Goal: Connect with others: Participate in discussion

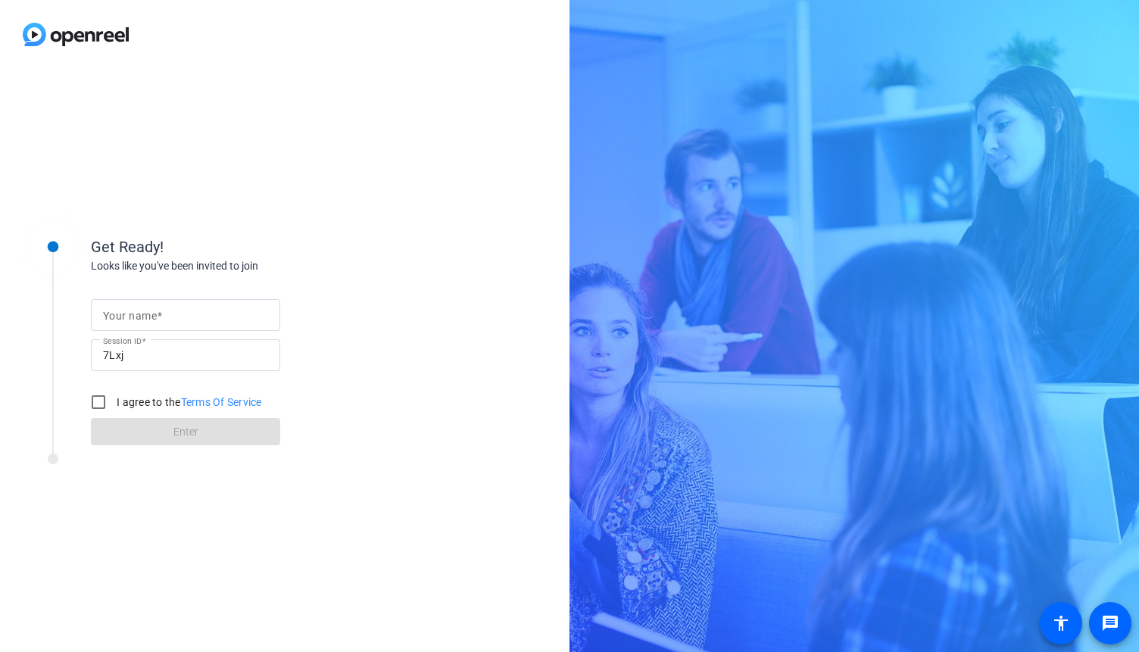
click at [160, 319] on span at bounding box center [159, 316] width 5 height 12
click at [160, 319] on input "Your name" at bounding box center [185, 315] width 165 height 18
type input "[PERSON_NAME]"
click at [92, 408] on input "I agree to the Terms Of Service" at bounding box center [98, 402] width 30 height 30
checkbox input "true"
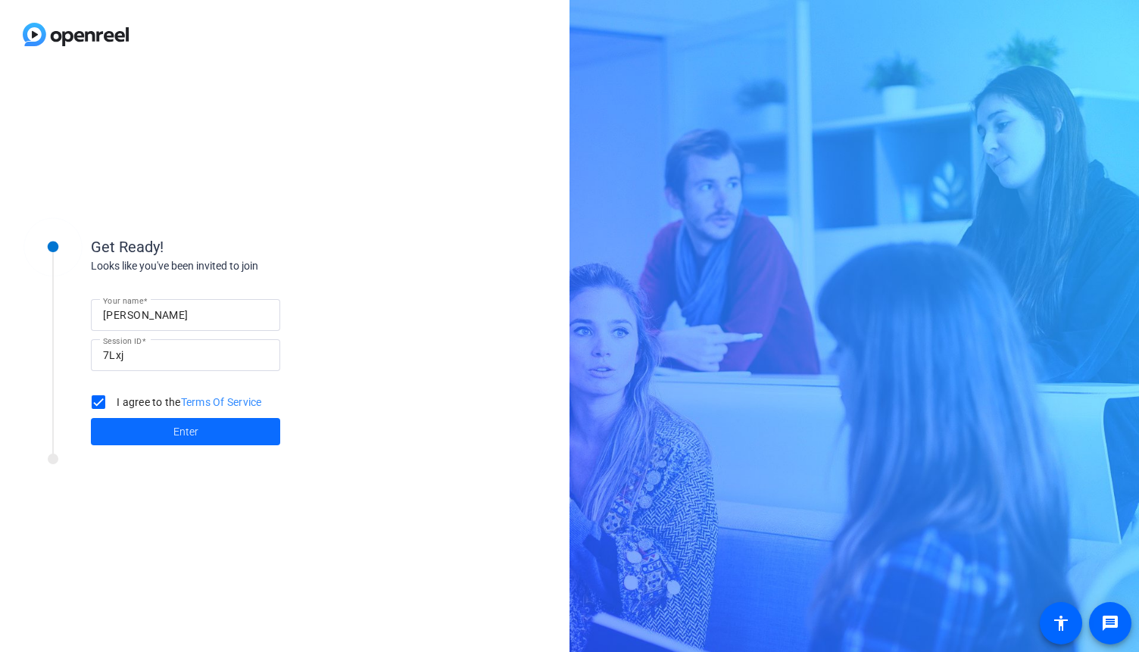
click at [133, 428] on span at bounding box center [185, 431] width 189 height 36
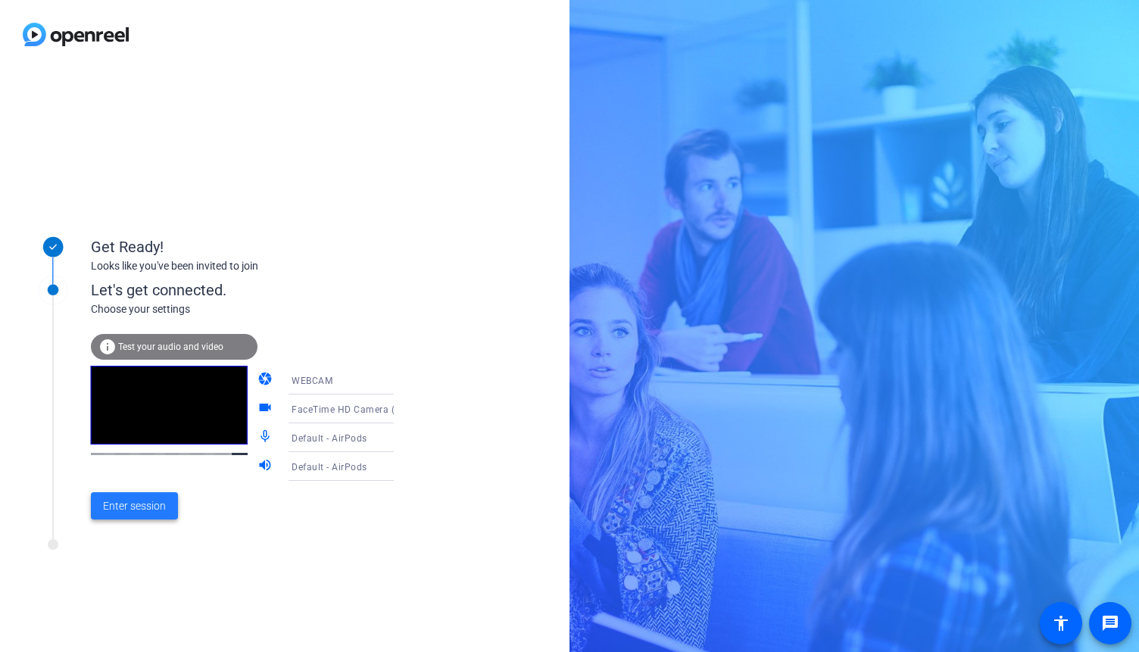
click at [128, 503] on span "Enter session" at bounding box center [134, 506] width 63 height 16
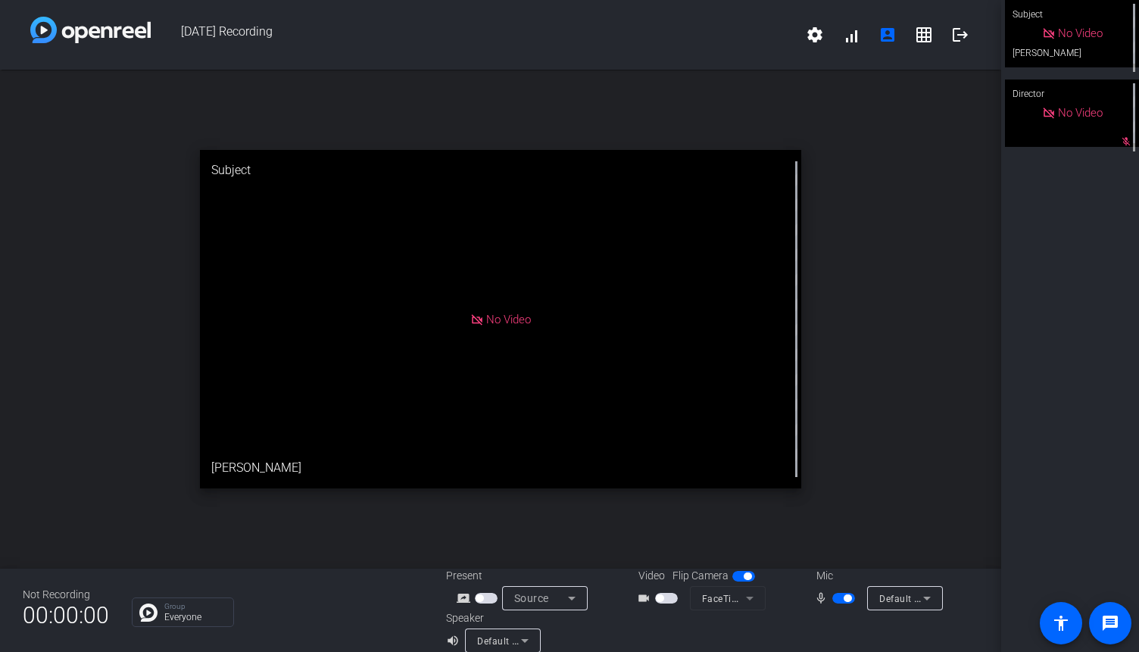
click at [834, 599] on span "button" at bounding box center [843, 598] width 23 height 11
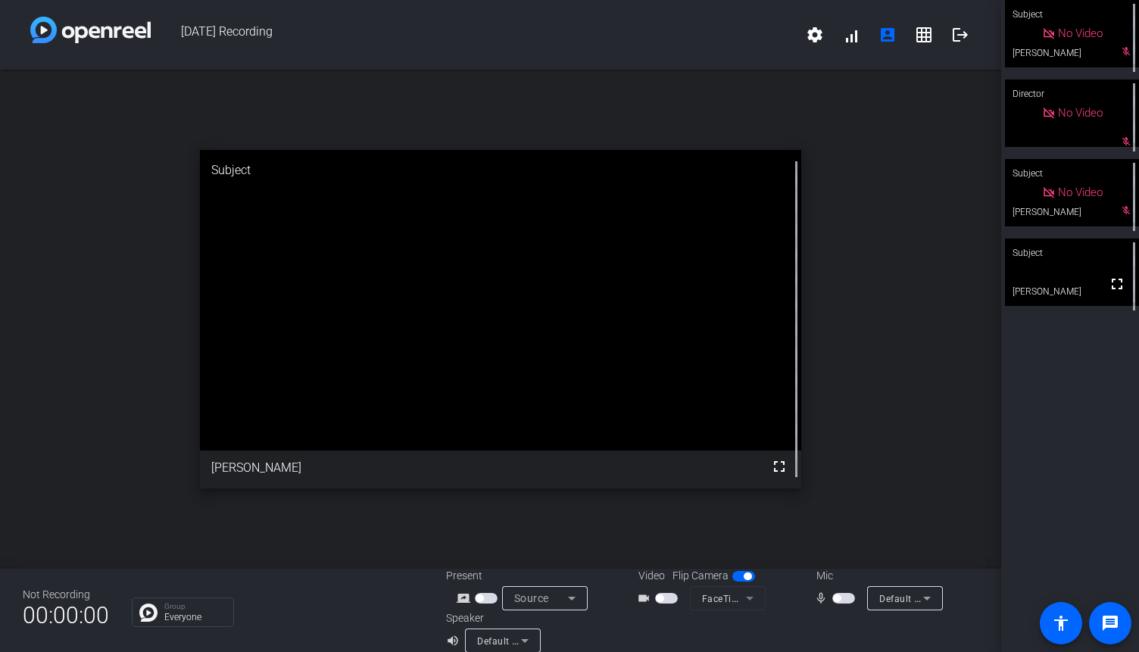
click at [1064, 33] on span "No Video" at bounding box center [1080, 33] width 45 height 14
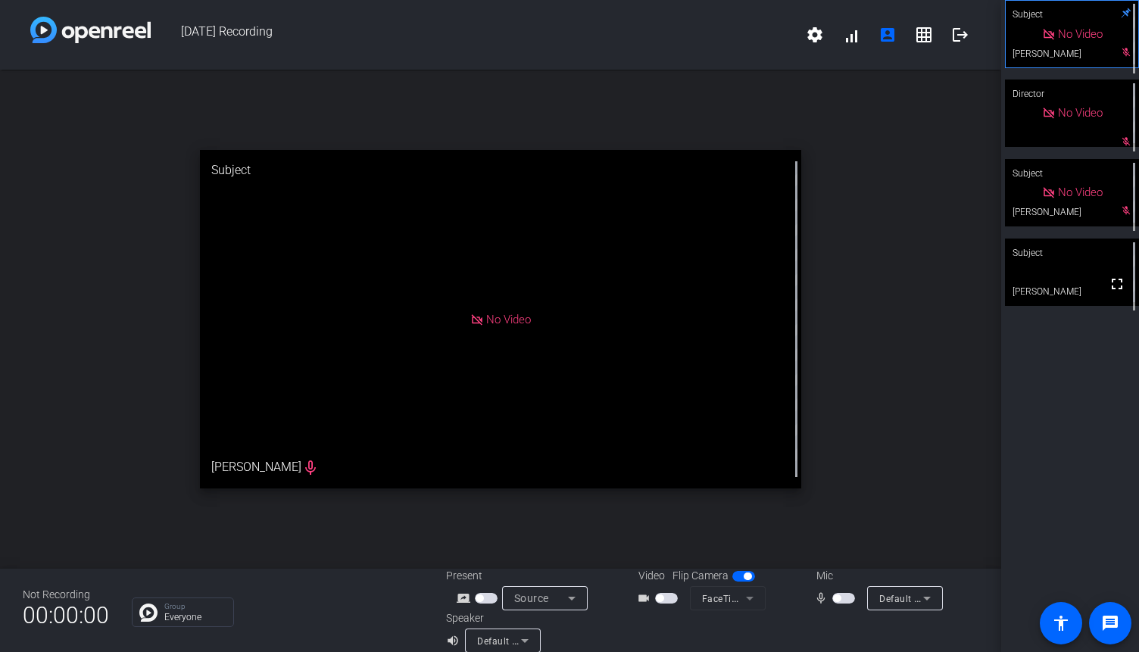
click at [670, 597] on span "button" at bounding box center [666, 598] width 23 height 11
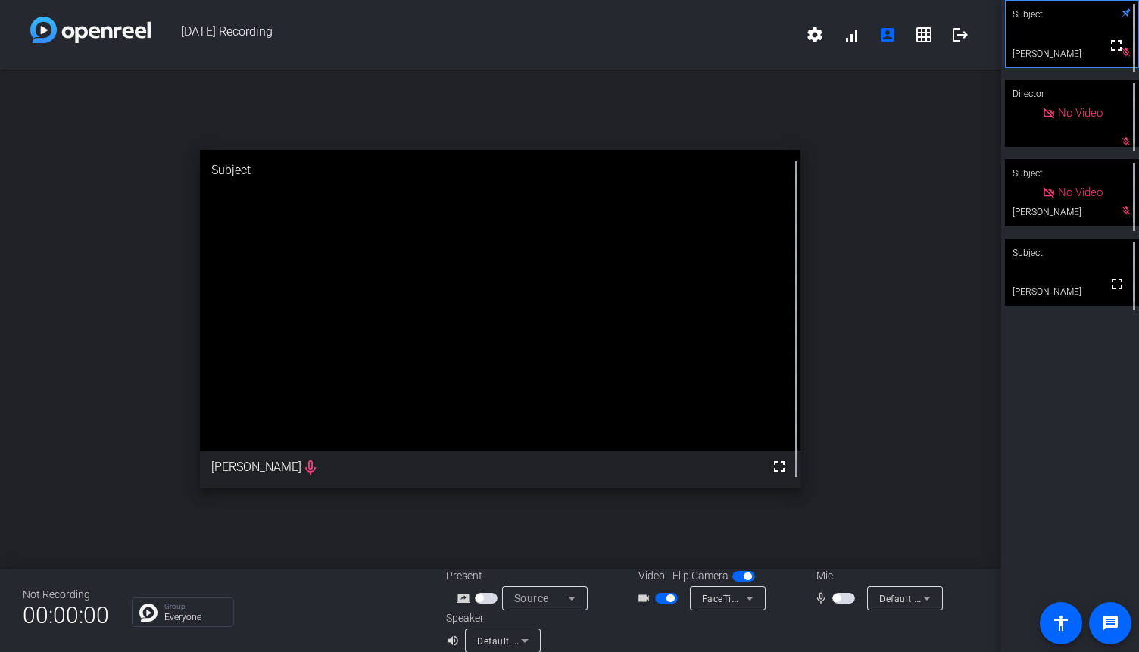
click at [840, 598] on span "button" at bounding box center [843, 598] width 23 height 11
click at [1063, 272] on video at bounding box center [1072, 271] width 134 height 67
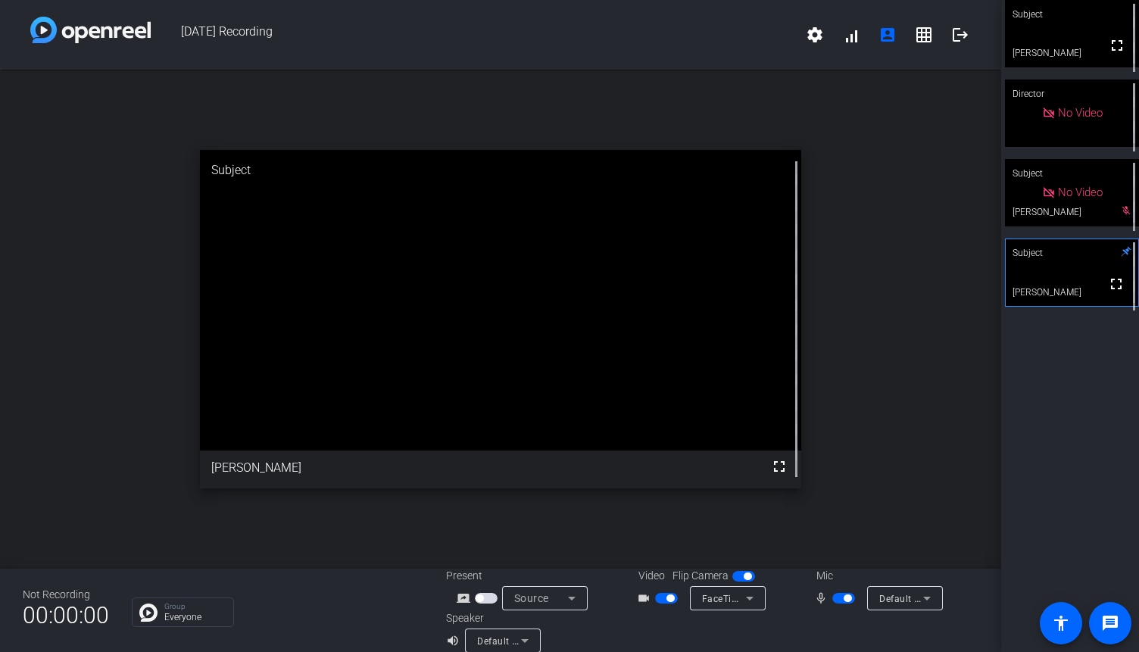
click at [847, 597] on span "button" at bounding box center [847, 598] width 8 height 8
click at [899, 327] on div "open_in_new Subject fullscreen [PERSON_NAME]" at bounding box center [500, 319] width 1001 height 499
click at [571, 600] on icon at bounding box center [572, 598] width 18 height 18
click at [845, 600] on div at bounding box center [569, 326] width 1139 height 652
click at [840, 597] on span "button" at bounding box center [837, 598] width 8 height 8
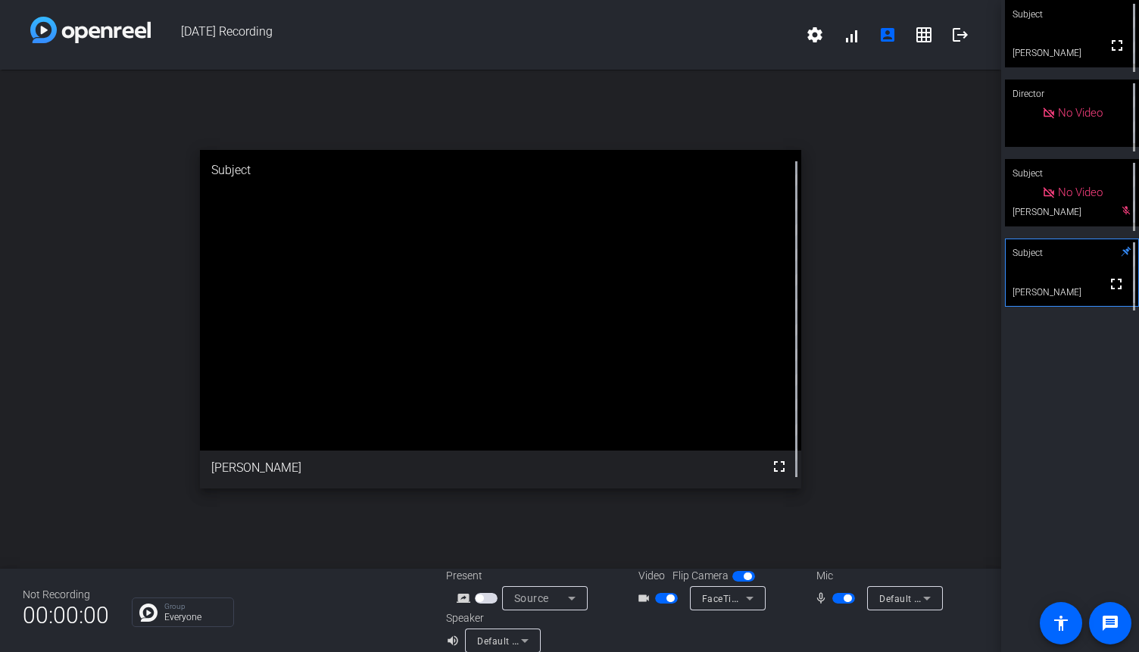
click at [552, 599] on div "Source" at bounding box center [541, 598] width 54 height 18
click at [527, 640] on div at bounding box center [569, 326] width 1139 height 652
click at [521, 638] on icon at bounding box center [525, 640] width 18 height 18
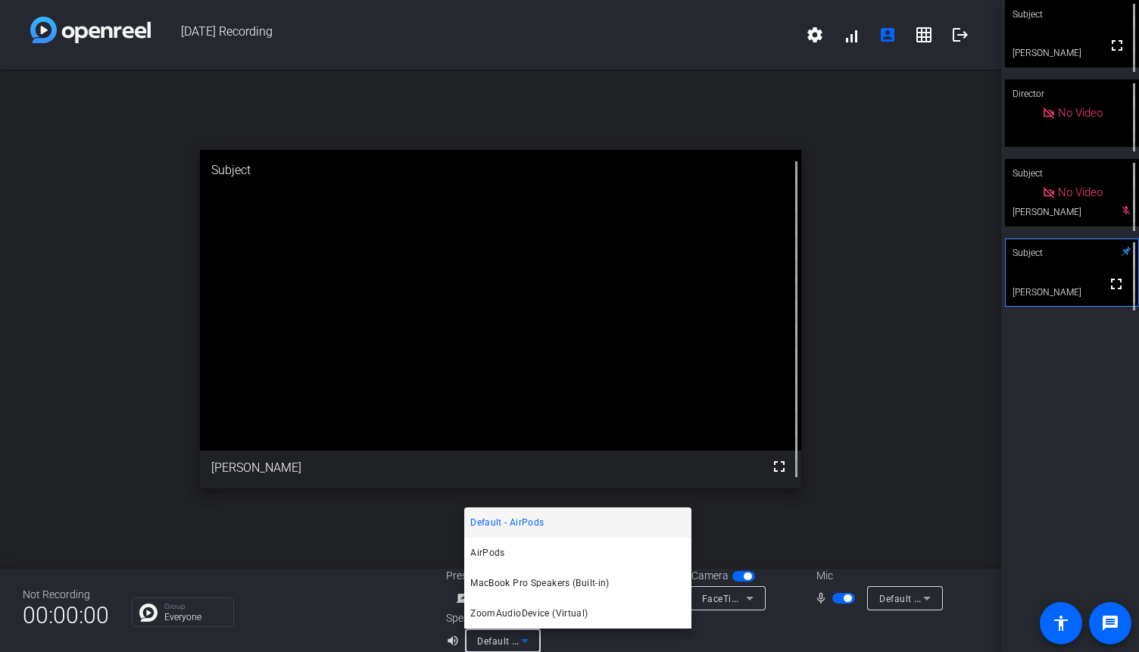
click at [568, 641] on div at bounding box center [569, 326] width 1139 height 652
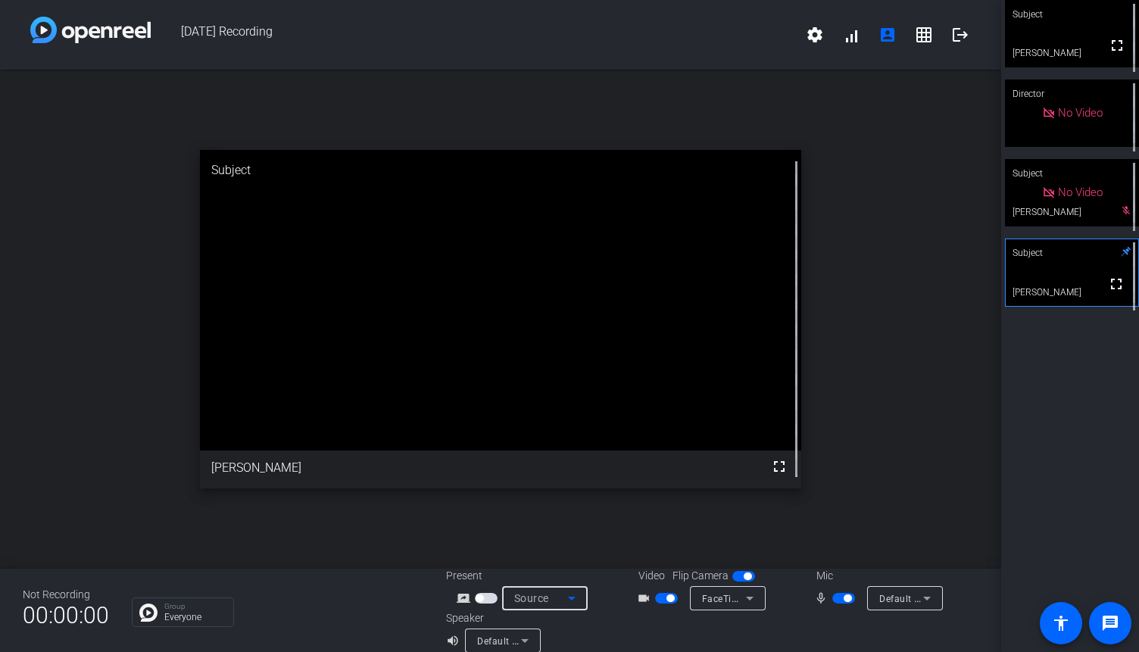
click at [570, 596] on icon at bounding box center [572, 598] width 18 height 18
click at [612, 637] on div at bounding box center [569, 326] width 1139 height 652
click at [481, 597] on span "button" at bounding box center [479, 598] width 8 height 8
click at [563, 597] on icon at bounding box center [572, 598] width 18 height 18
click at [291, 585] on div at bounding box center [569, 326] width 1139 height 652
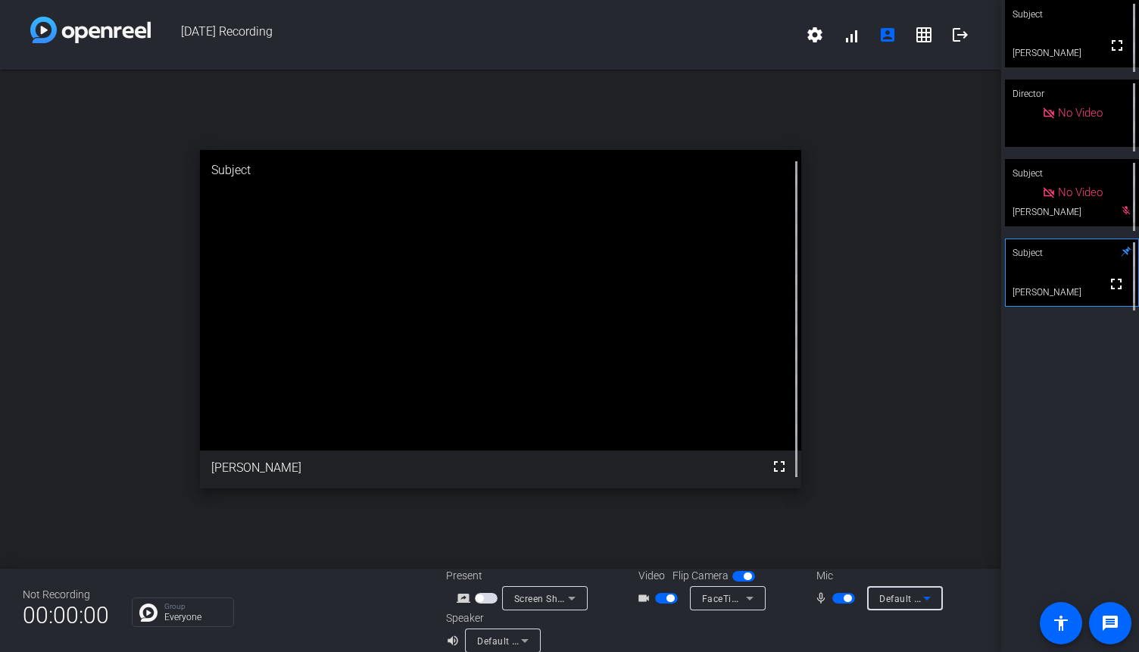
click at [922, 597] on icon at bounding box center [927, 598] width 18 height 18
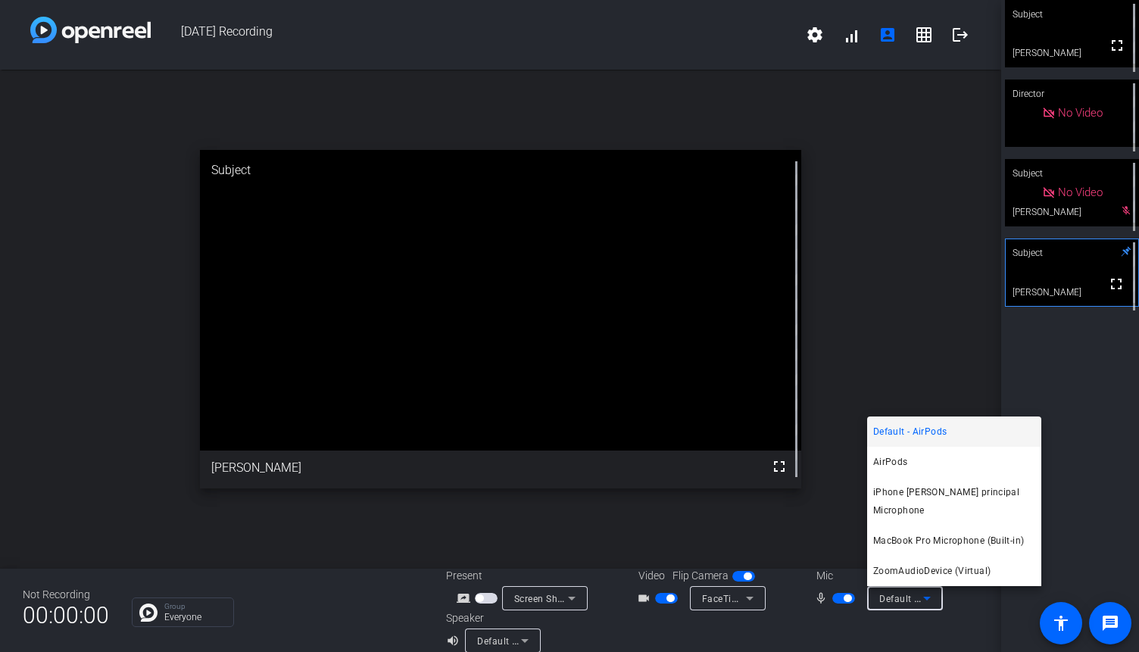
click at [922, 597] on div at bounding box center [569, 326] width 1139 height 652
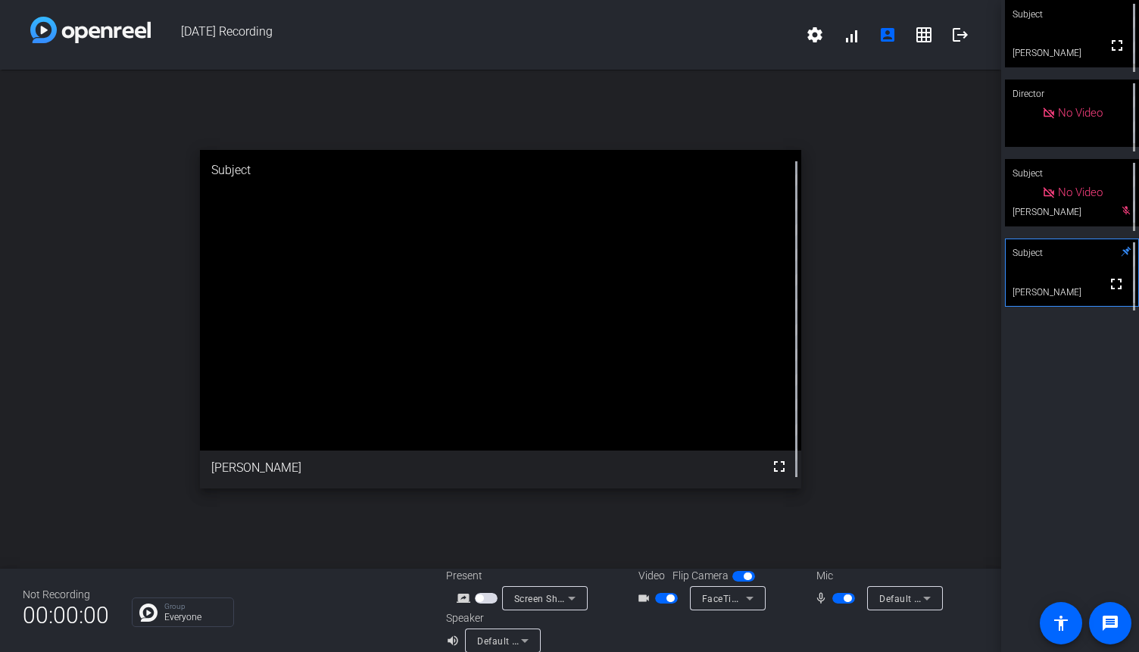
click at [575, 603] on icon at bounding box center [572, 598] width 18 height 18
click at [575, 603] on div at bounding box center [569, 326] width 1139 height 652
click at [478, 597] on span "button" at bounding box center [479, 598] width 8 height 8
click at [852, 41] on span at bounding box center [851, 35] width 36 height 36
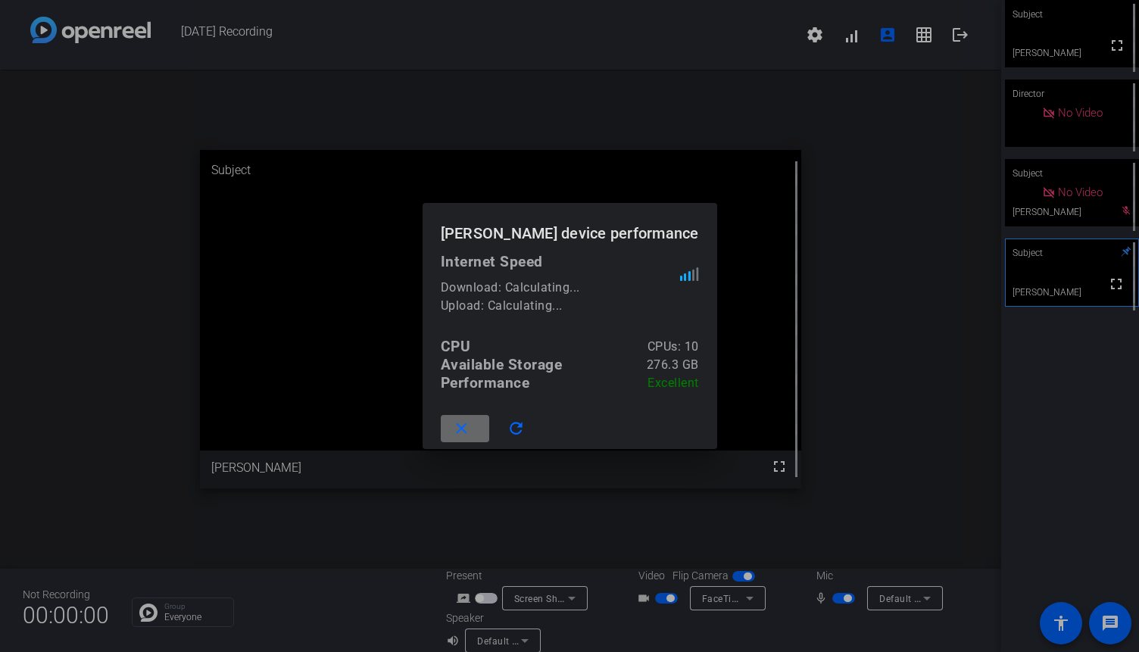
click at [471, 433] on mat-icon "close" at bounding box center [461, 428] width 19 height 19
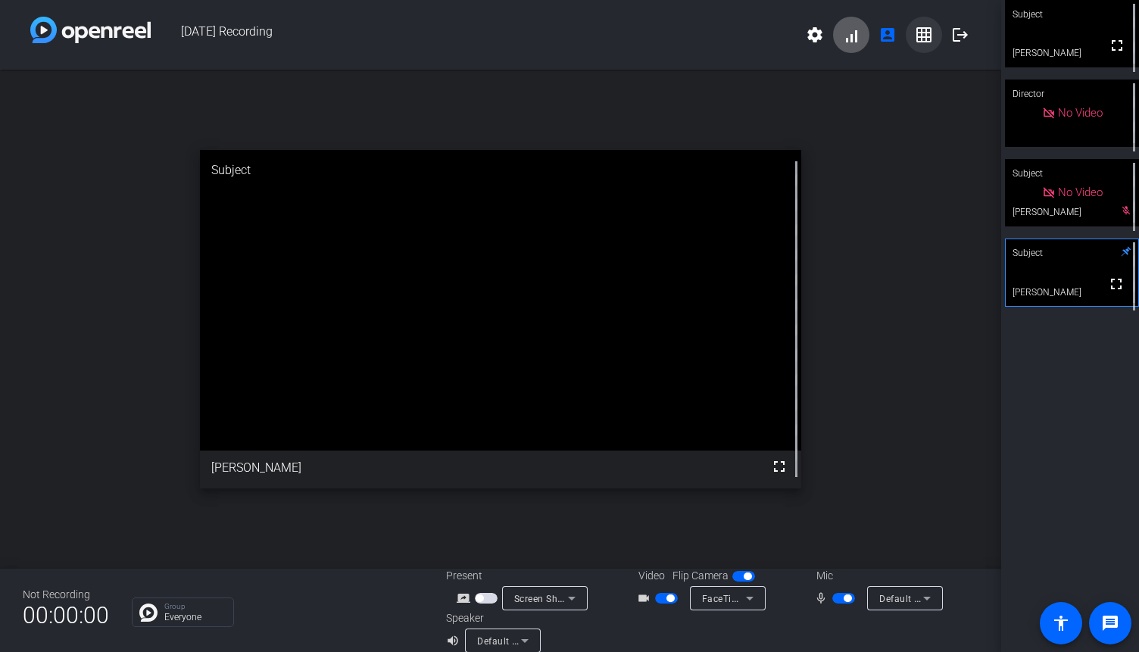
click at [932, 37] on mat-icon "grid_on" at bounding box center [924, 35] width 18 height 18
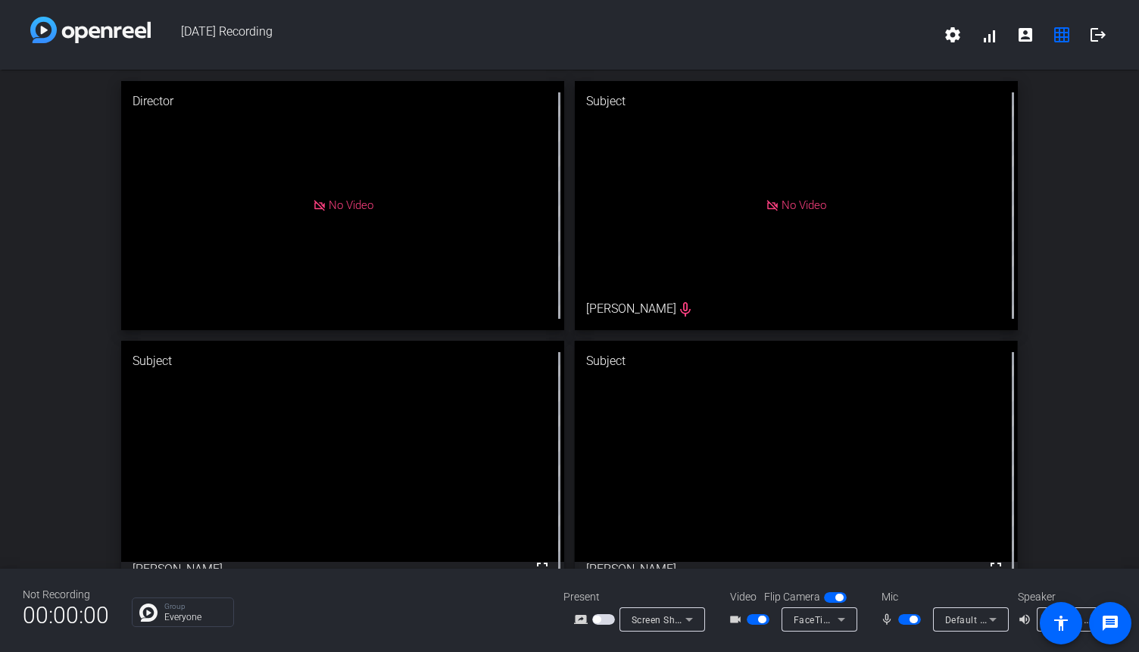
click at [909, 621] on span "button" at bounding box center [913, 619] width 8 height 8
click at [909, 620] on span "button" at bounding box center [909, 619] width 23 height 11
